Goal: Communication & Community: Answer question/provide support

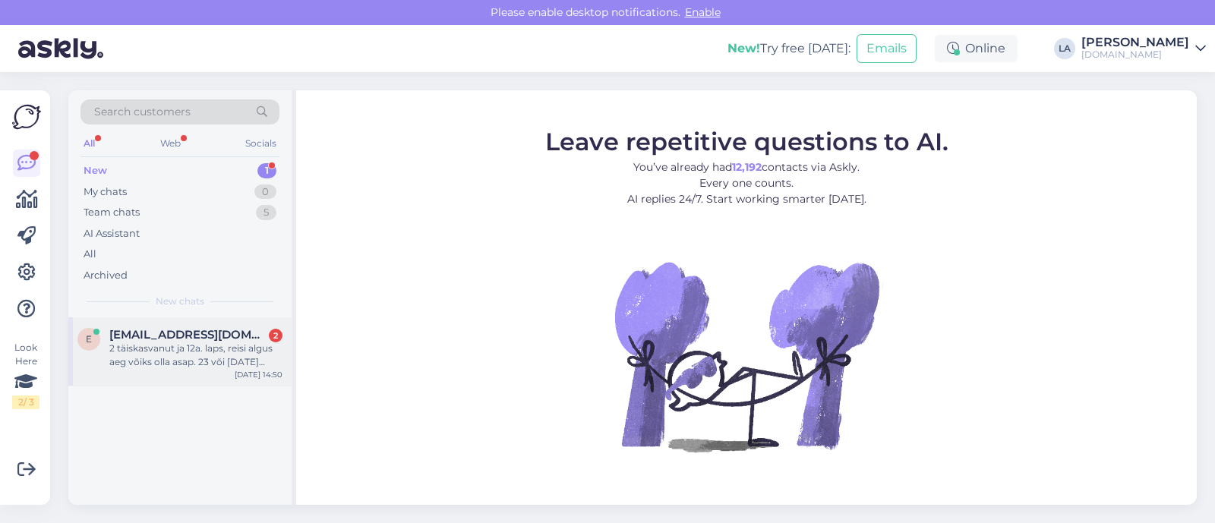
click at [209, 360] on div "2 täiskasvanut ja 12a. laps, reisi algus aeg võiks olla asap. 23 või [DATE] näi…" at bounding box center [195, 355] width 173 height 27
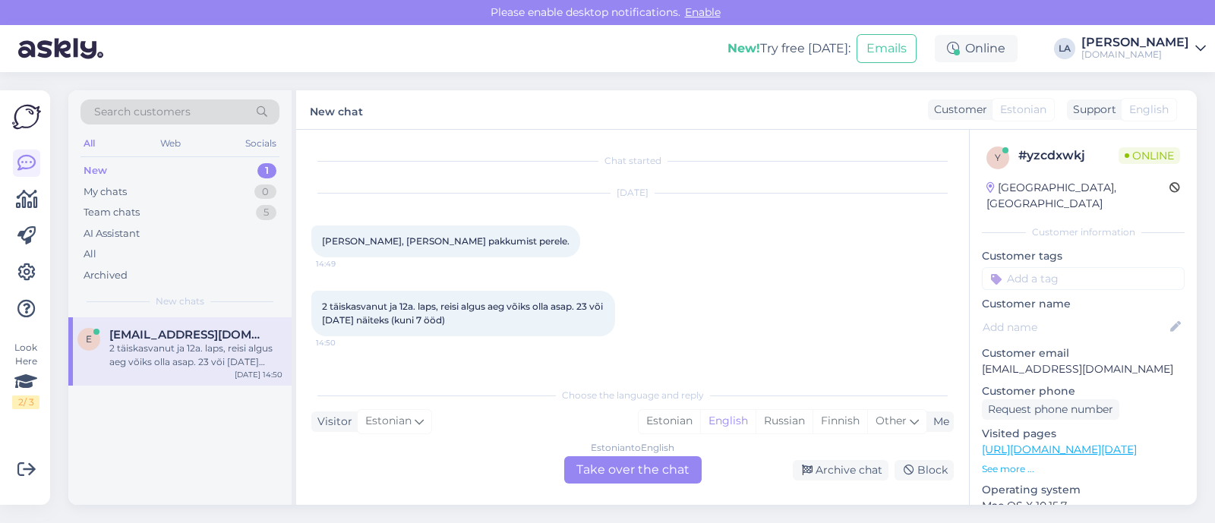
click at [607, 462] on div "Estonian to English Take over the chat" at bounding box center [632, 469] width 137 height 27
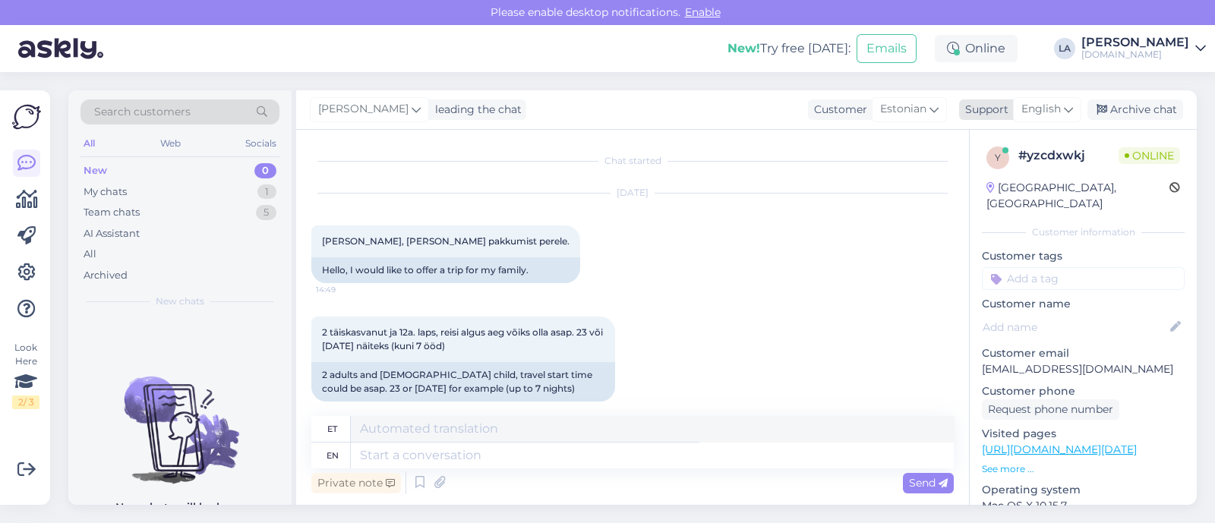
click at [1033, 114] on span "English" at bounding box center [1040, 109] width 39 height 17
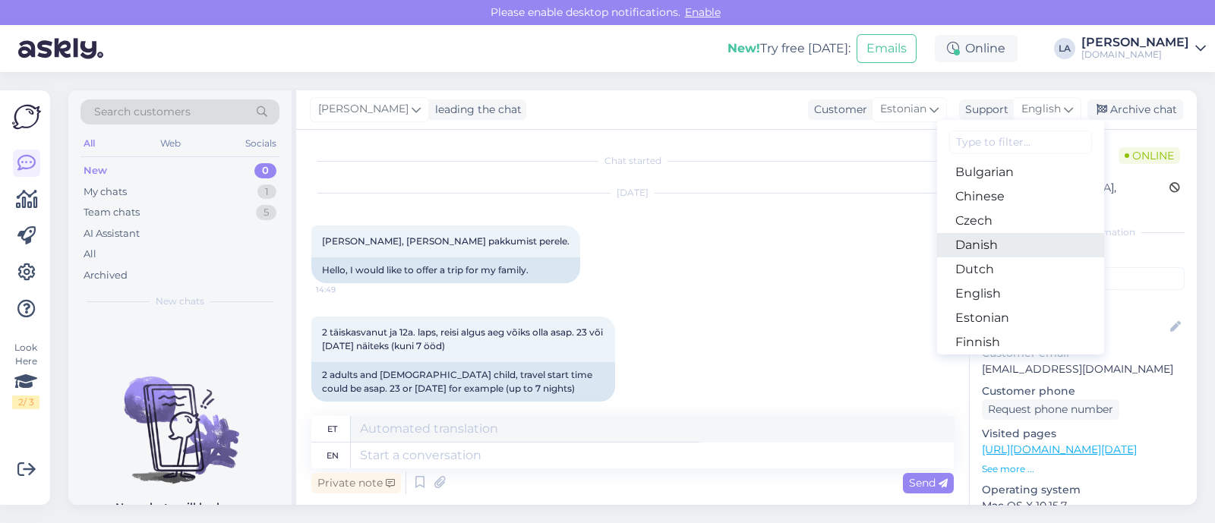
scroll to position [94, 0]
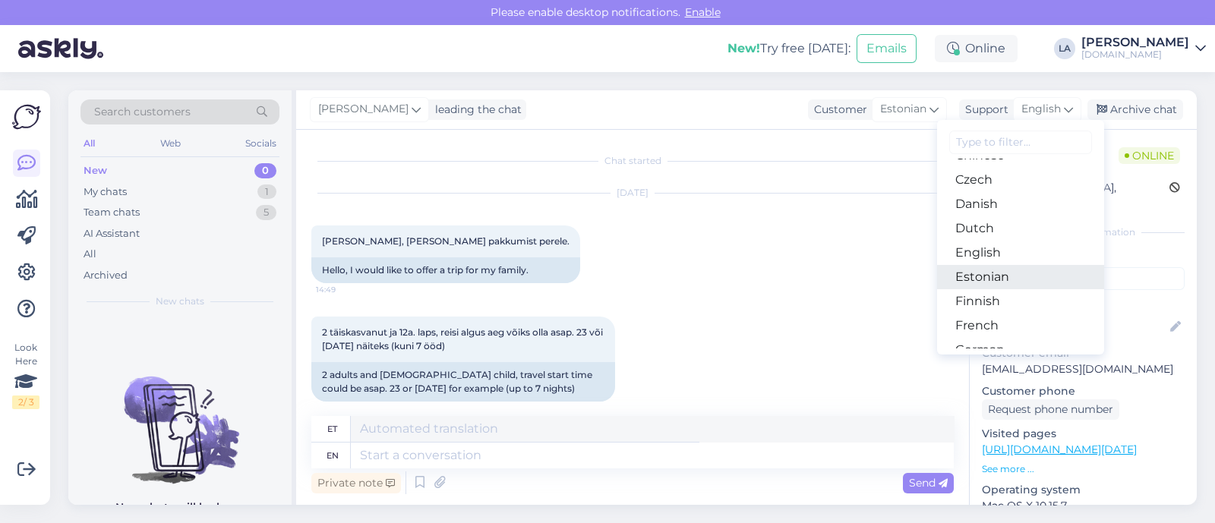
drag, startPoint x: 987, startPoint y: 280, endPoint x: 945, endPoint y: 309, distance: 50.8
click at [987, 280] on link "Estonian" at bounding box center [1020, 277] width 167 height 24
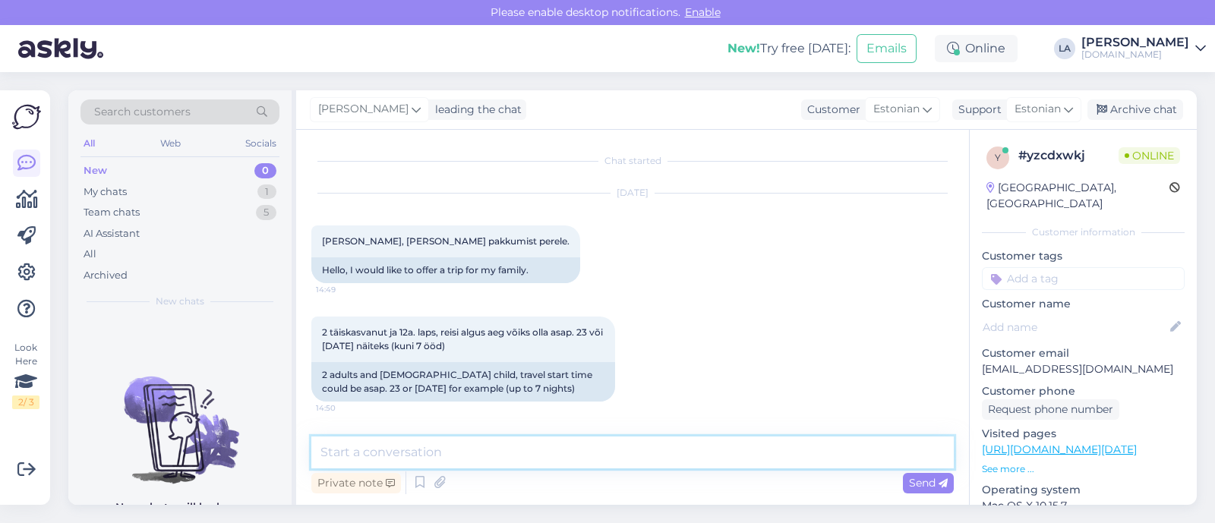
click at [405, 461] on textarea at bounding box center [632, 453] width 642 height 32
type textarea "Tere! 25.08 saaksime pakkuda Türgit, kas see võiks sobida? :)"
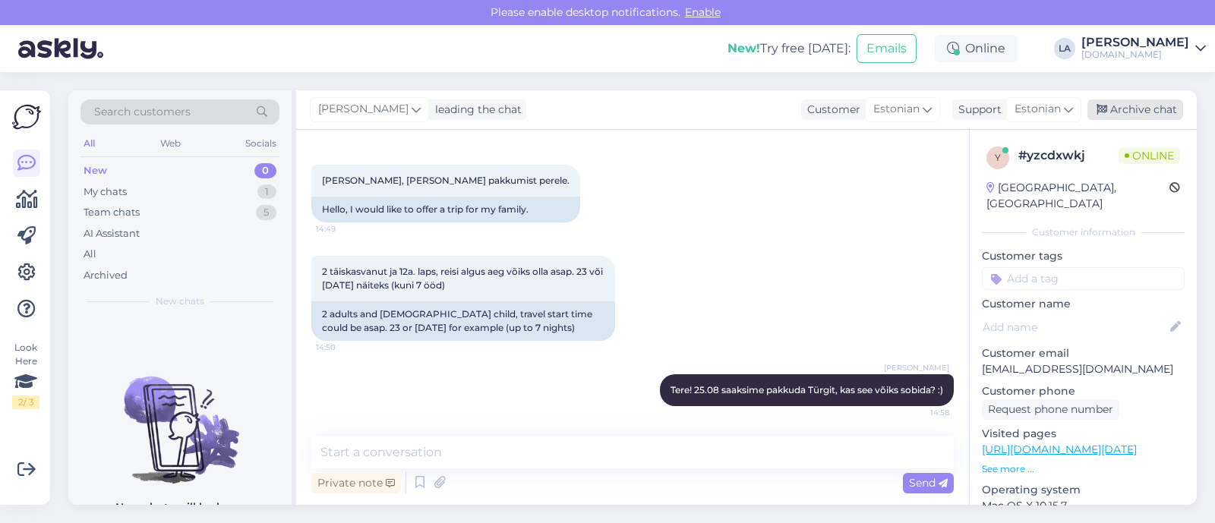
click at [1161, 108] on div "Archive chat" at bounding box center [1135, 109] width 96 height 21
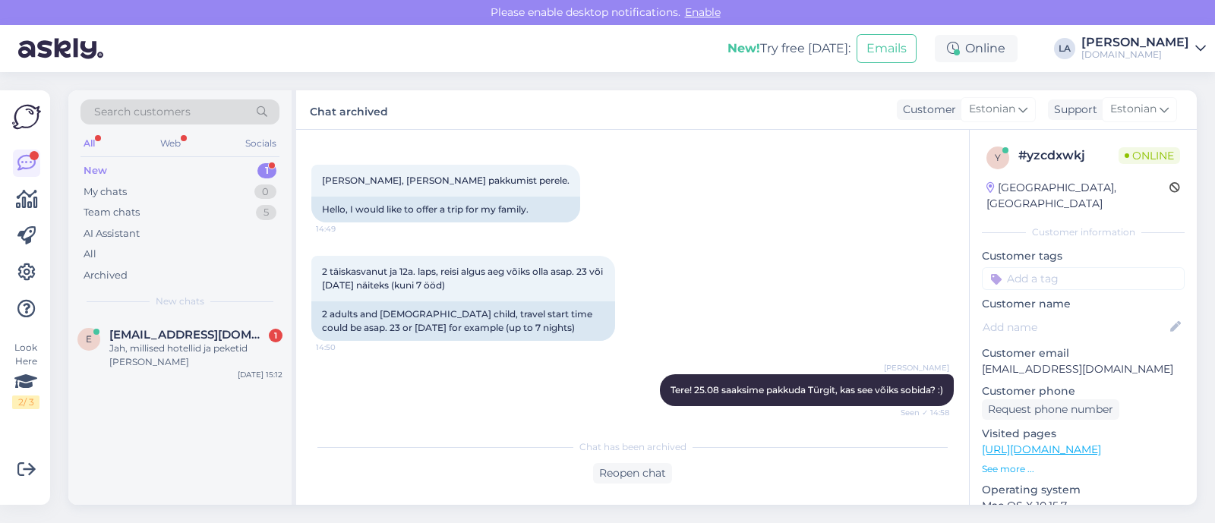
scroll to position [131, 0]
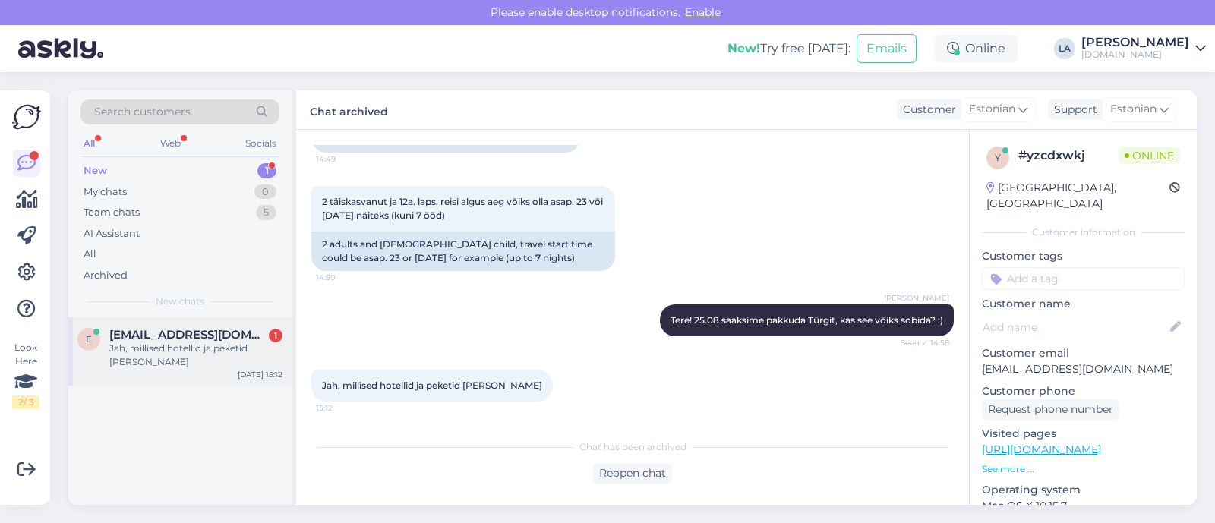
click at [265, 348] on div "Jah, millised hotellid ja peketid [PERSON_NAME]" at bounding box center [195, 355] width 173 height 27
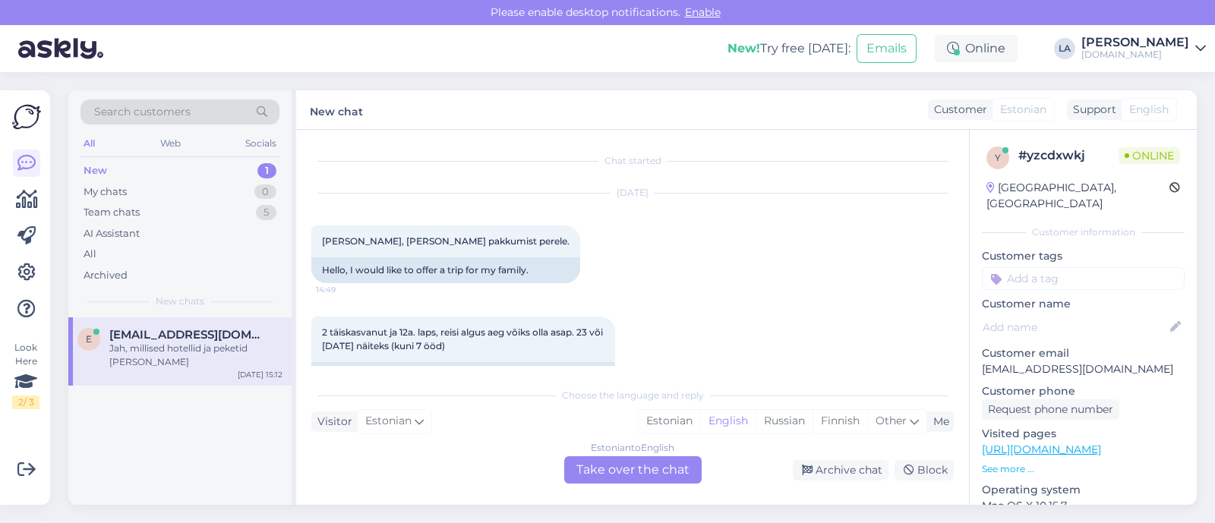
scroll to position [181, 0]
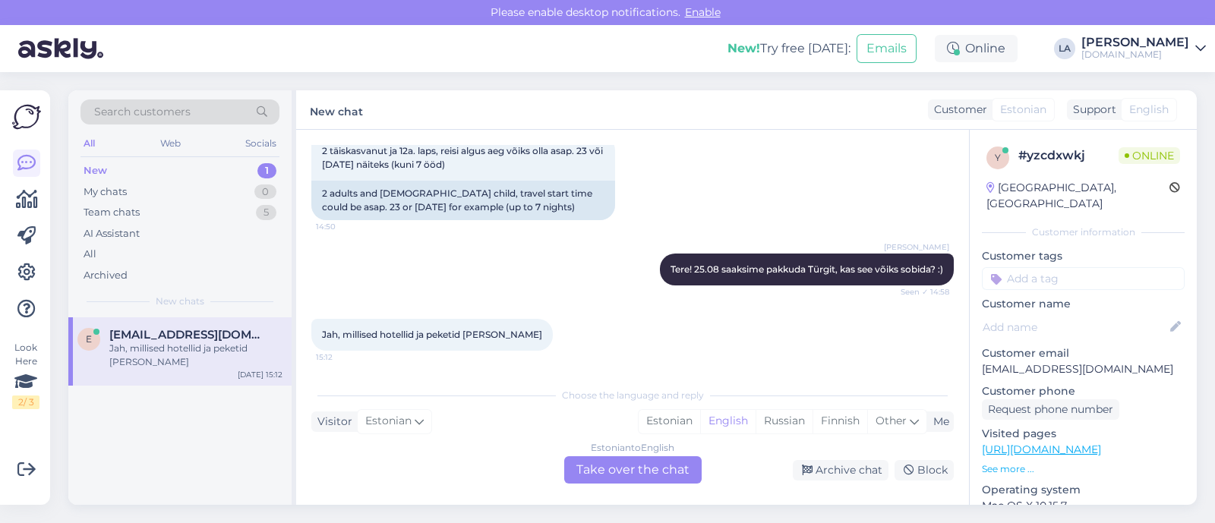
click at [663, 481] on div "Estonian to English Take over the chat" at bounding box center [632, 469] width 137 height 27
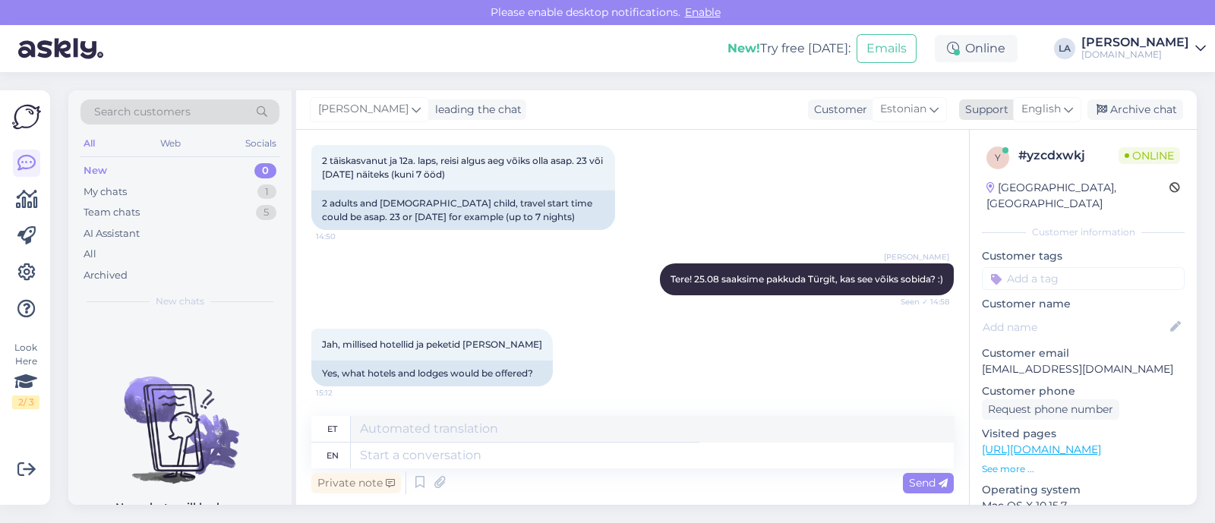
click at [1057, 112] on span "English" at bounding box center [1040, 109] width 39 height 17
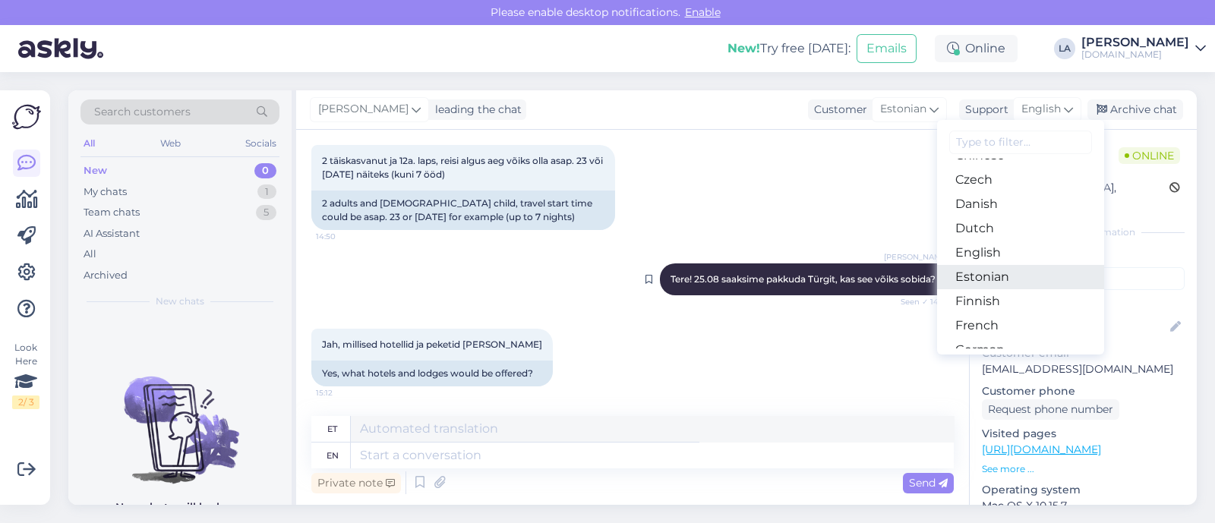
drag, startPoint x: 984, startPoint y: 274, endPoint x: 932, endPoint y: 303, distance: 59.8
click at [984, 274] on link "Estonian" at bounding box center [1020, 277] width 167 height 24
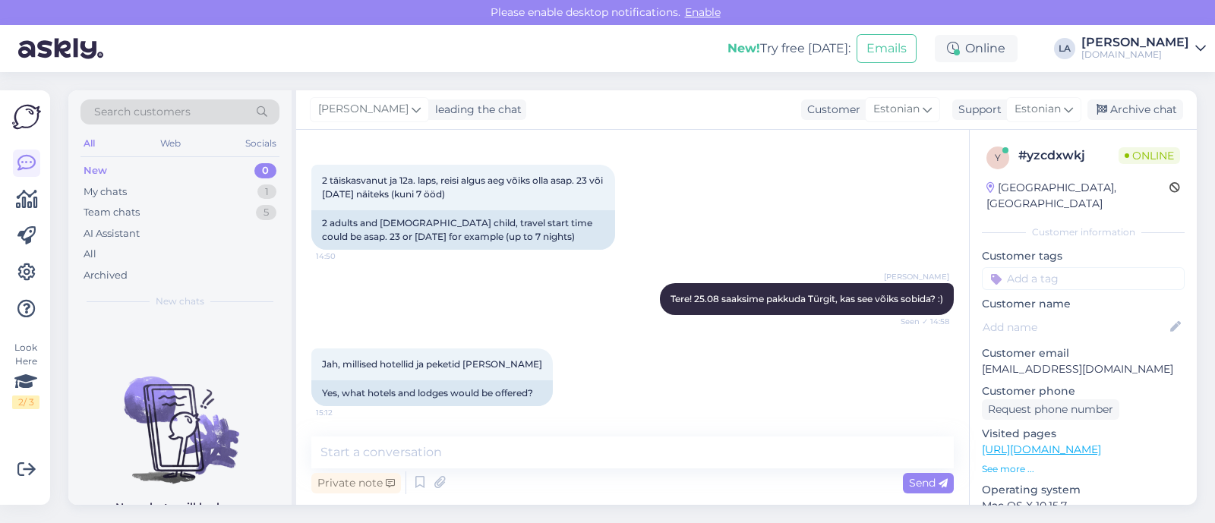
scroll to position [151, 0]
click at [508, 464] on textarea at bounding box center [632, 453] width 642 height 32
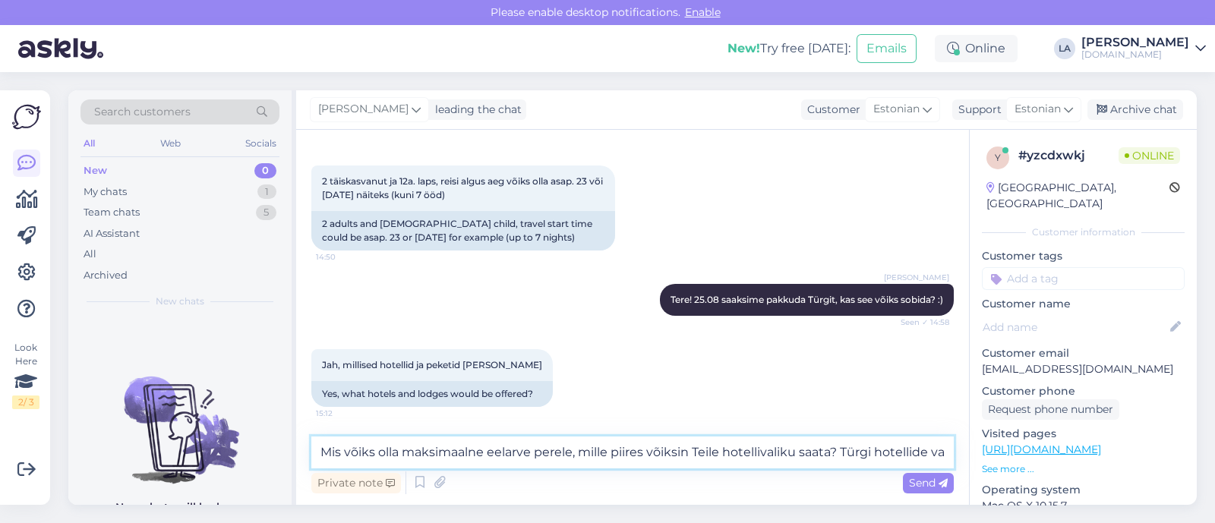
scroll to position [169, 0]
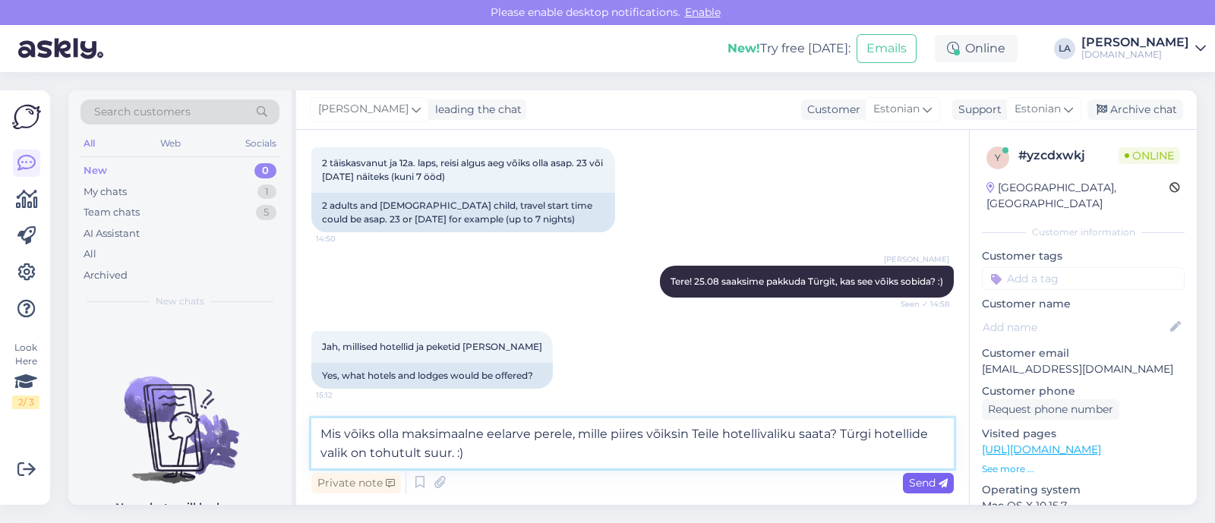
type textarea "Mis võiks olla maksimaalne eelarve perele, mille piires võiksin Teile hotelliva…"
click at [926, 481] on span "Send" at bounding box center [928, 483] width 39 height 14
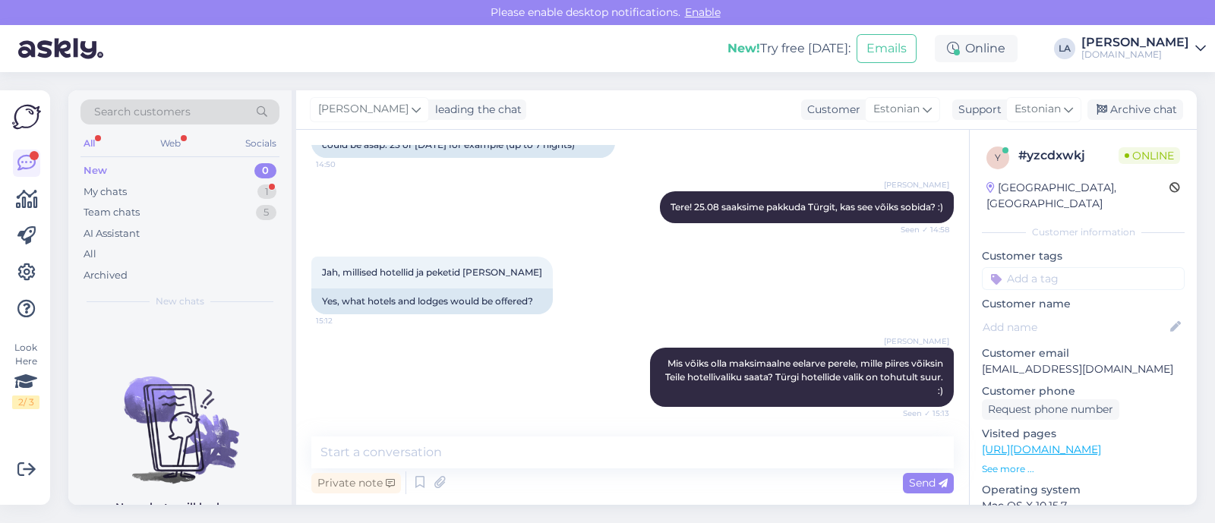
scroll to position [388, 0]
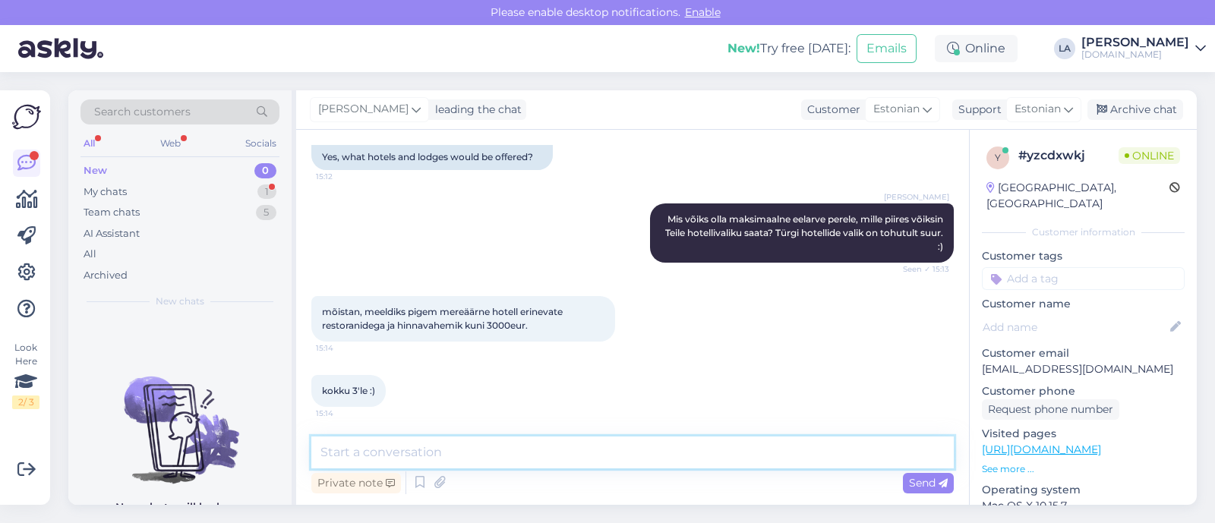
click at [473, 466] on textarea at bounding box center [632, 453] width 642 height 32
type textarea "Hästi, panen Teile soovitud eelarvega parimad valikuvariandid e-mailile esimese…"
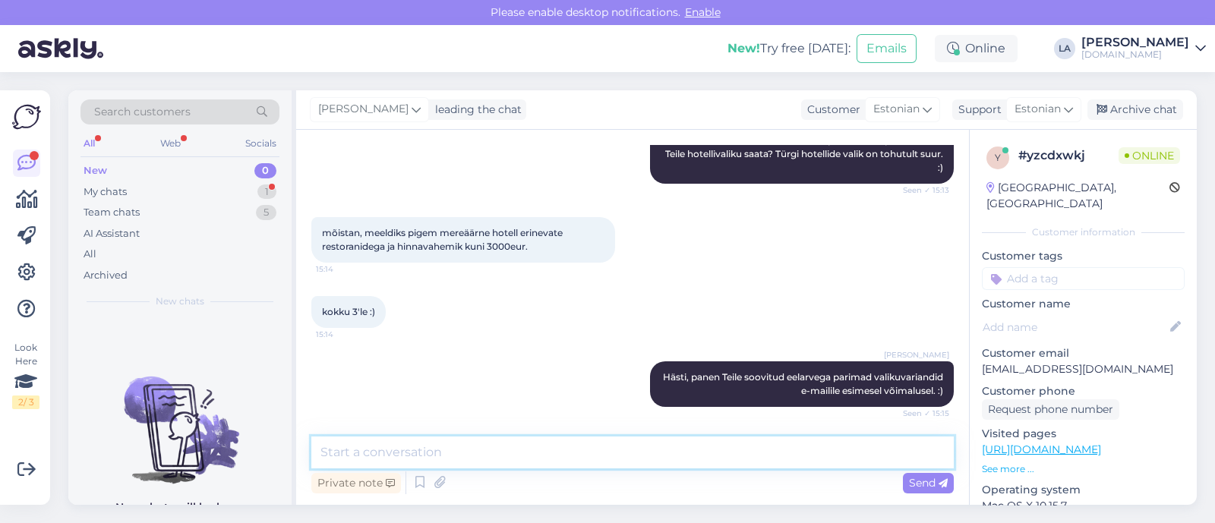
scroll to position [611, 0]
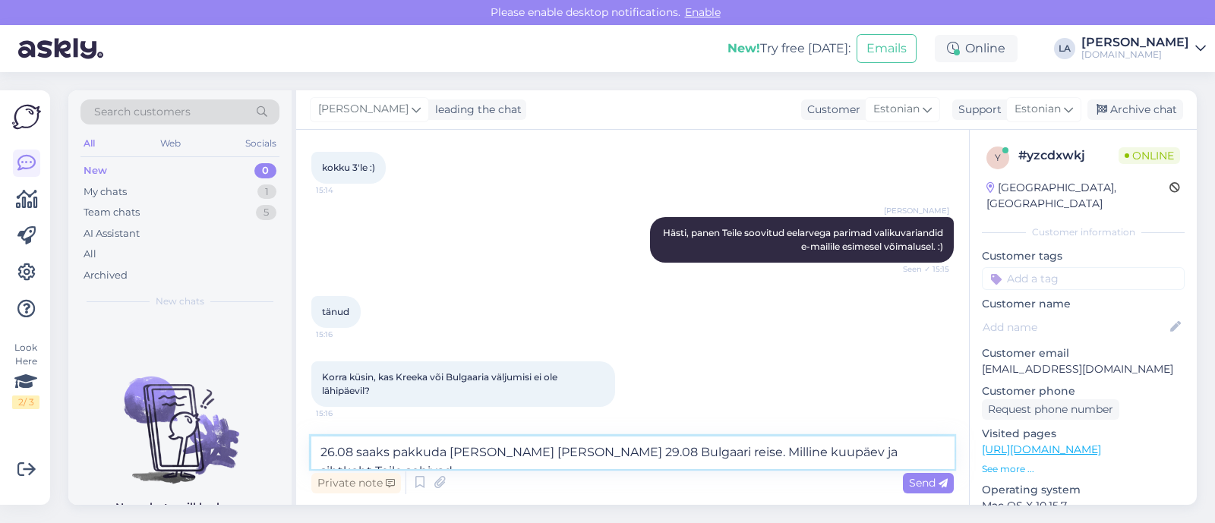
type textarea "26.08 saaks pakkuda [PERSON_NAME] [PERSON_NAME] 29.08 Bulgaari reise. Milline k…"
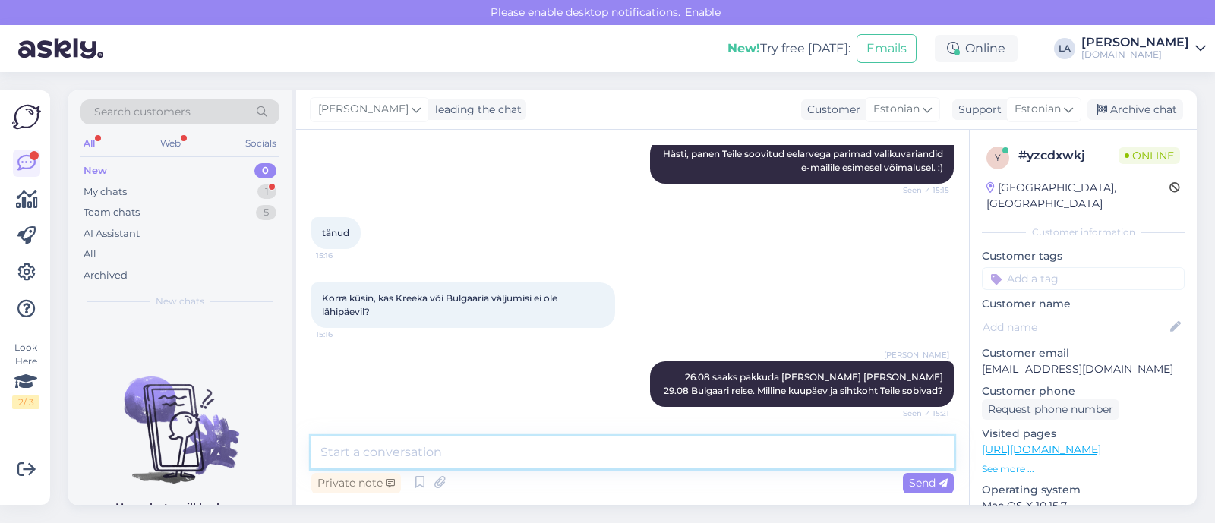
scroll to position [756, 0]
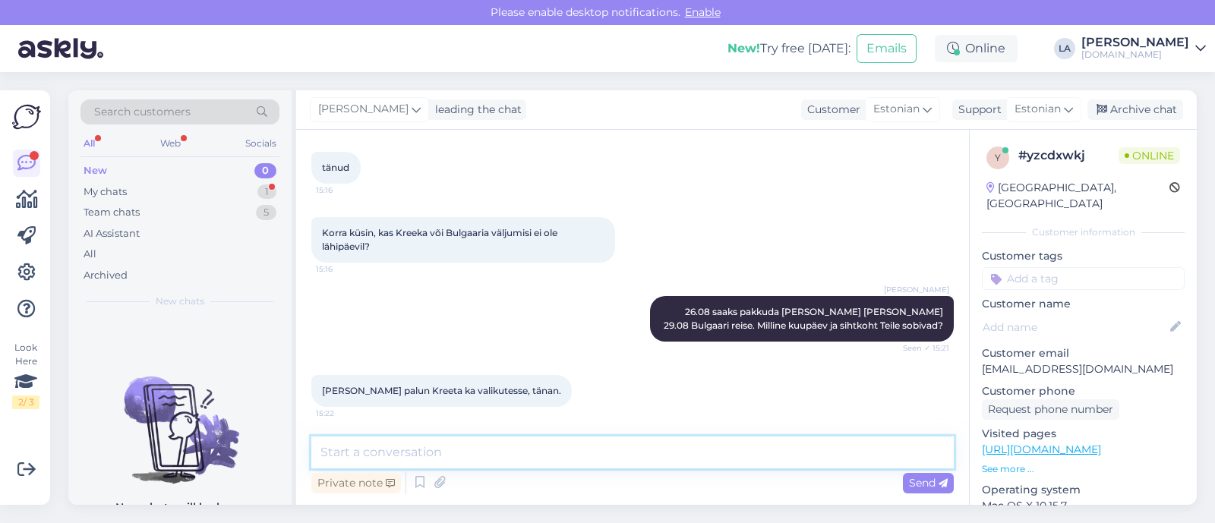
click at [423, 444] on textarea at bounding box center [632, 453] width 642 height 32
type textarea "Teeme nii. :)"
